Goal: Navigation & Orientation: Find specific page/section

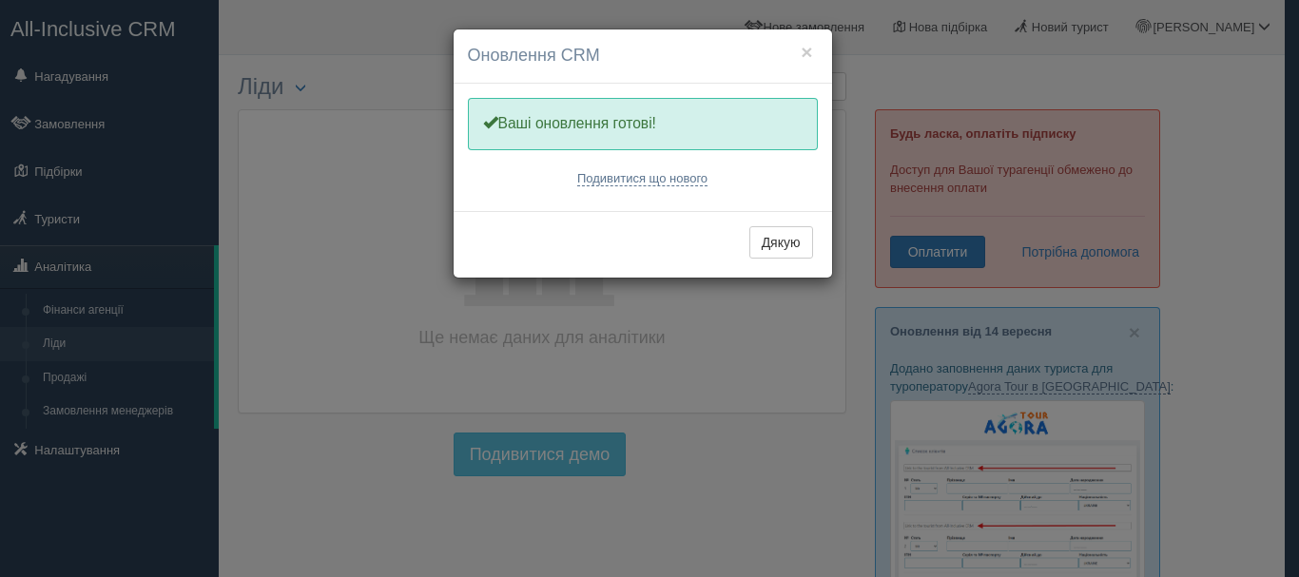
click at [690, 536] on div "× Оновлення CRM Одну хвилинку, оновлюємо Вашу CRM Ваші оновлення готові! Подиви…" at bounding box center [649, 288] width 1299 height 577
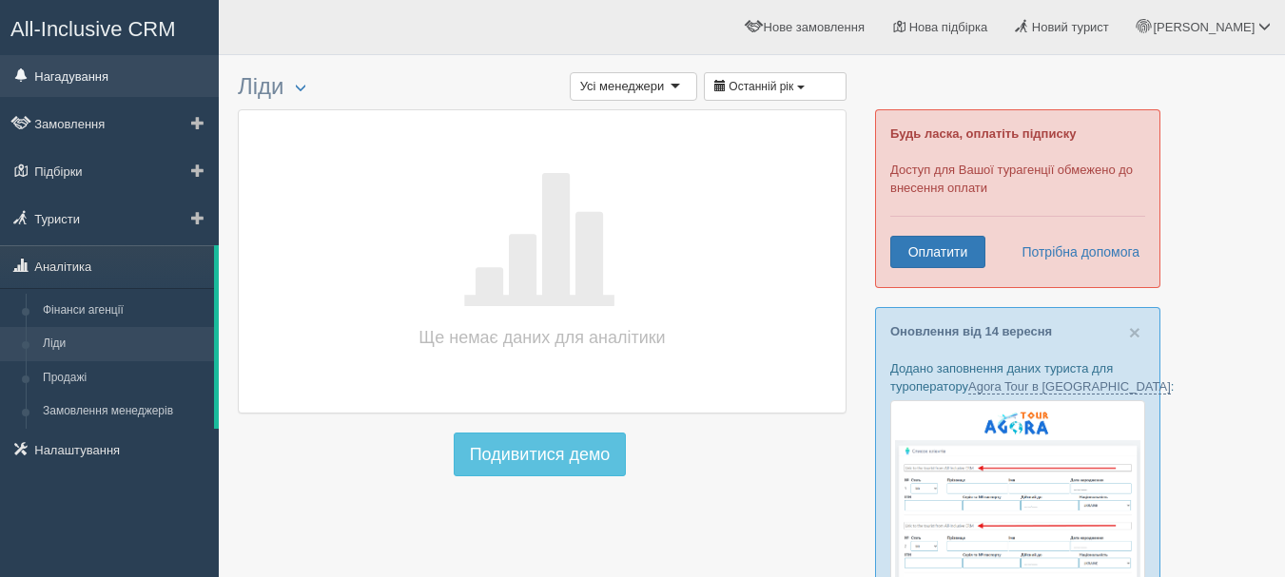
click at [105, 65] on link "Нагадування" at bounding box center [109, 76] width 219 height 42
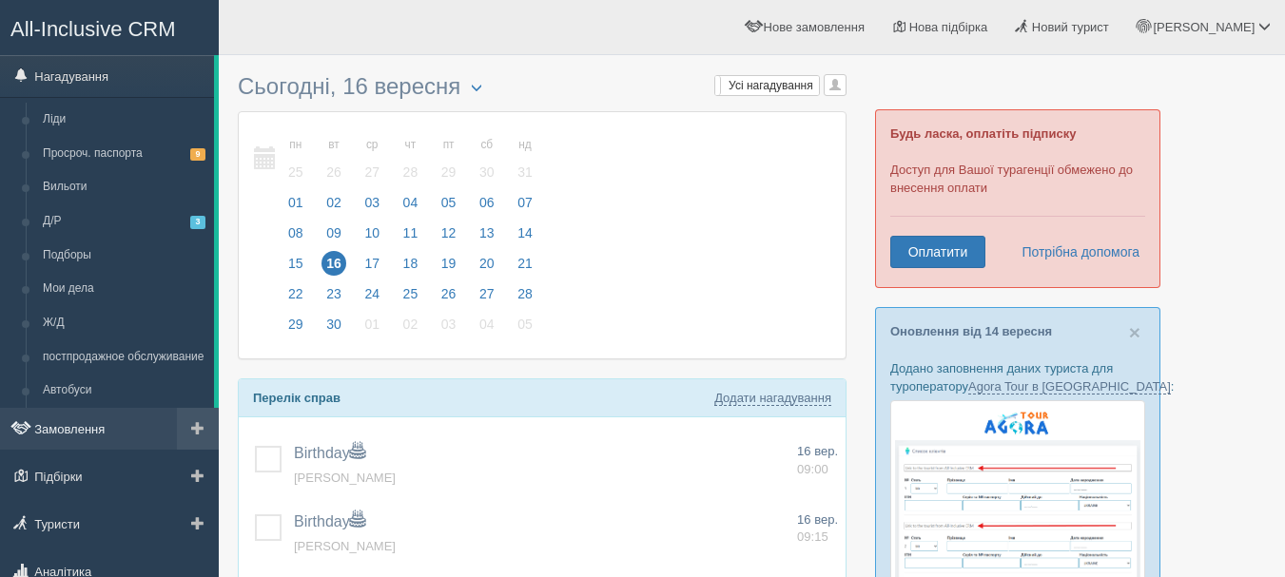
click at [84, 431] on link "Замовлення" at bounding box center [109, 429] width 219 height 42
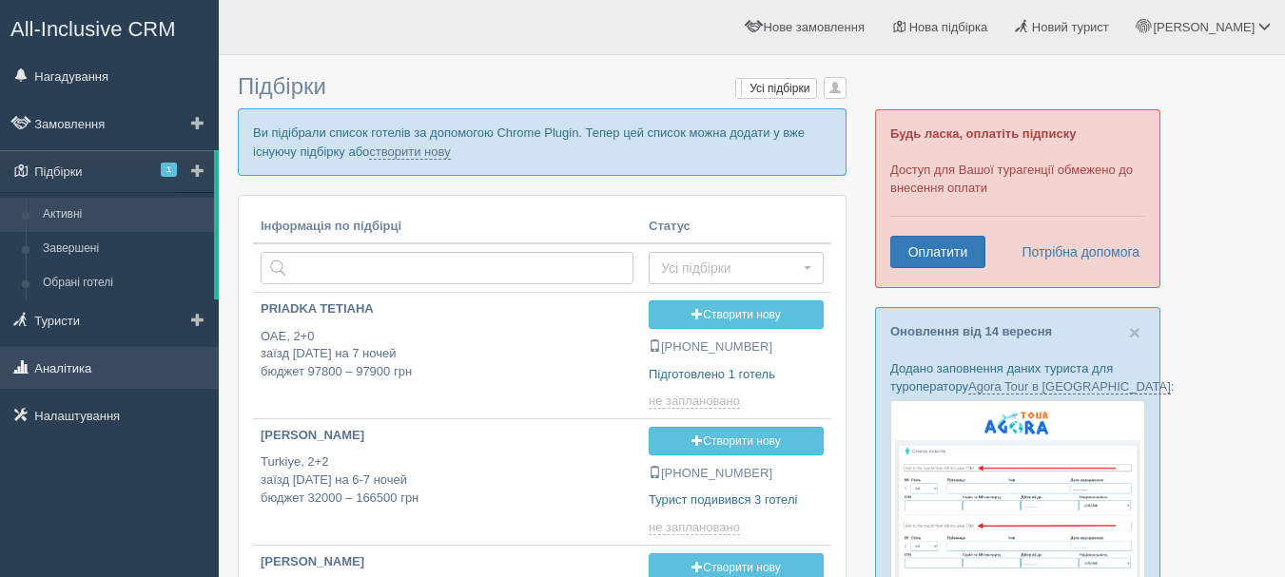
click at [67, 349] on link "Аналітика" at bounding box center [109, 368] width 219 height 42
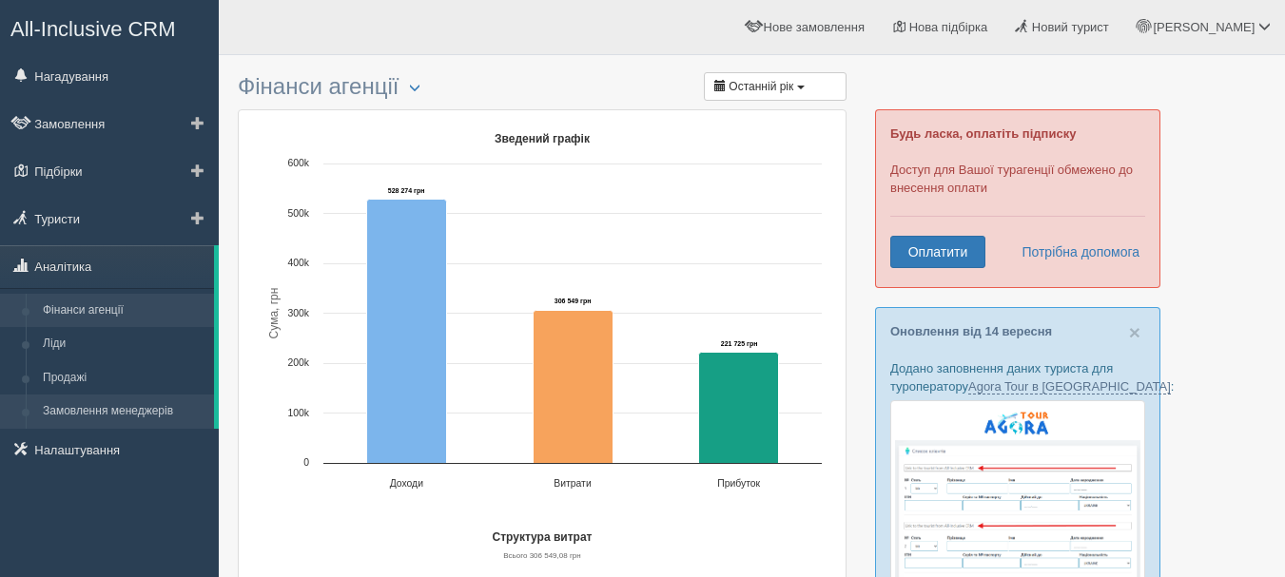
click at [71, 406] on link "Замовлення менеджерів" at bounding box center [124, 412] width 180 height 34
